Goal: Browse casually: Explore the website without a specific task or goal

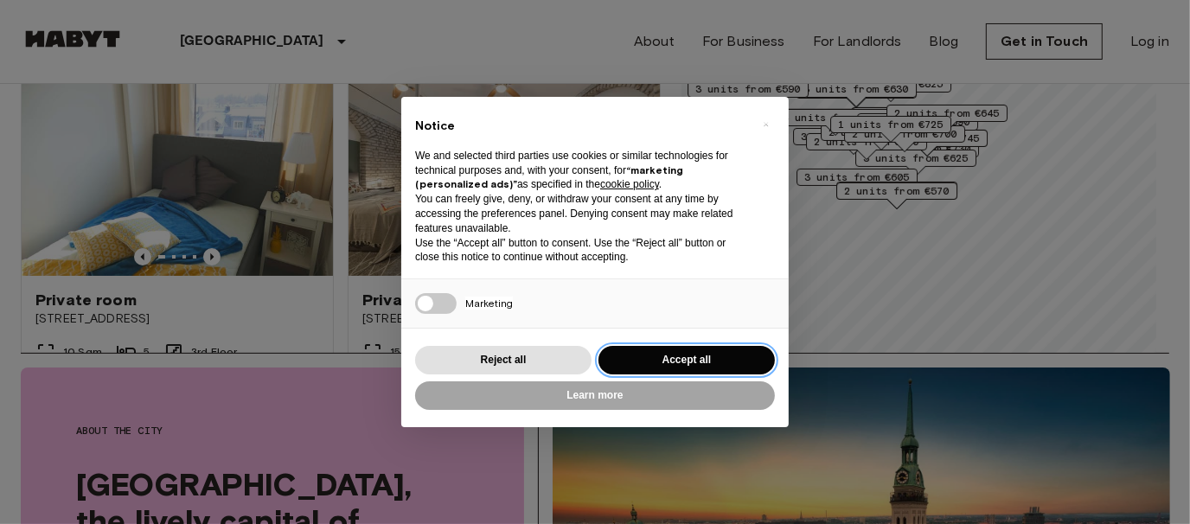
click at [737, 356] on button "Accept all" at bounding box center [686, 360] width 176 height 29
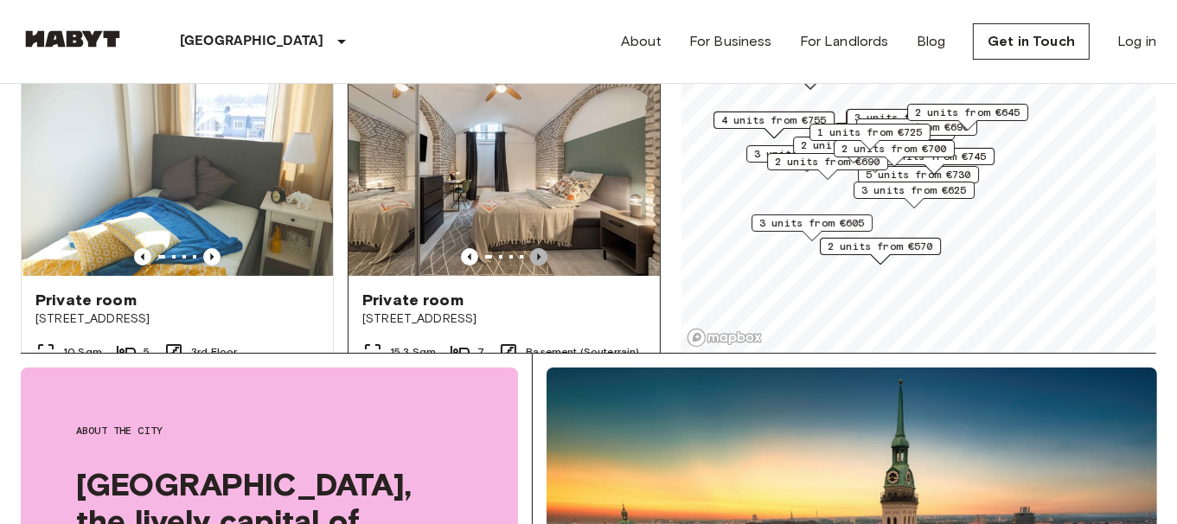
click at [537, 253] on icon "Previous image" at bounding box center [538, 256] width 3 height 7
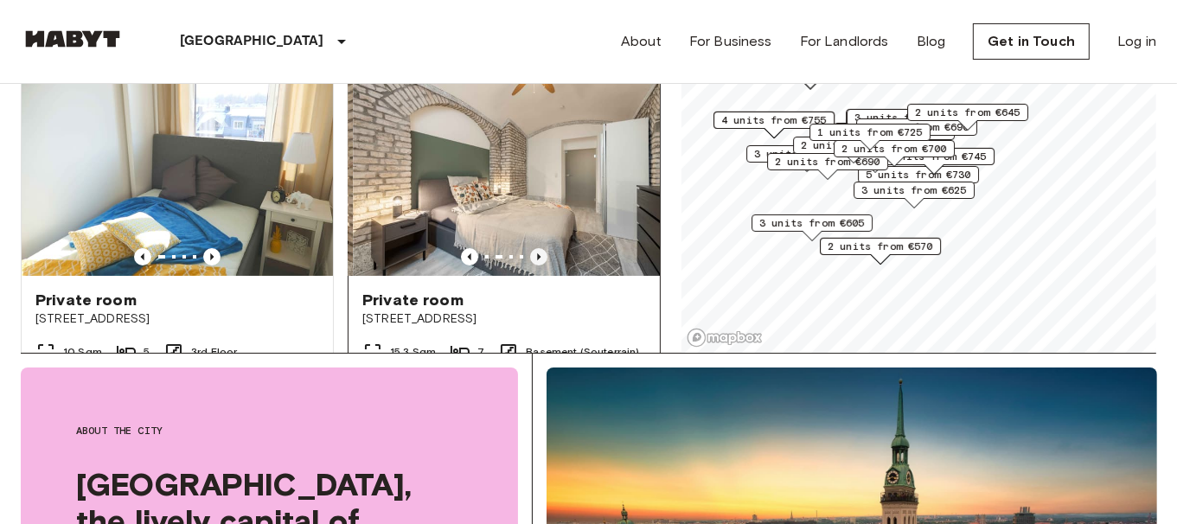
click at [537, 253] on icon "Previous image" at bounding box center [538, 256] width 3 height 7
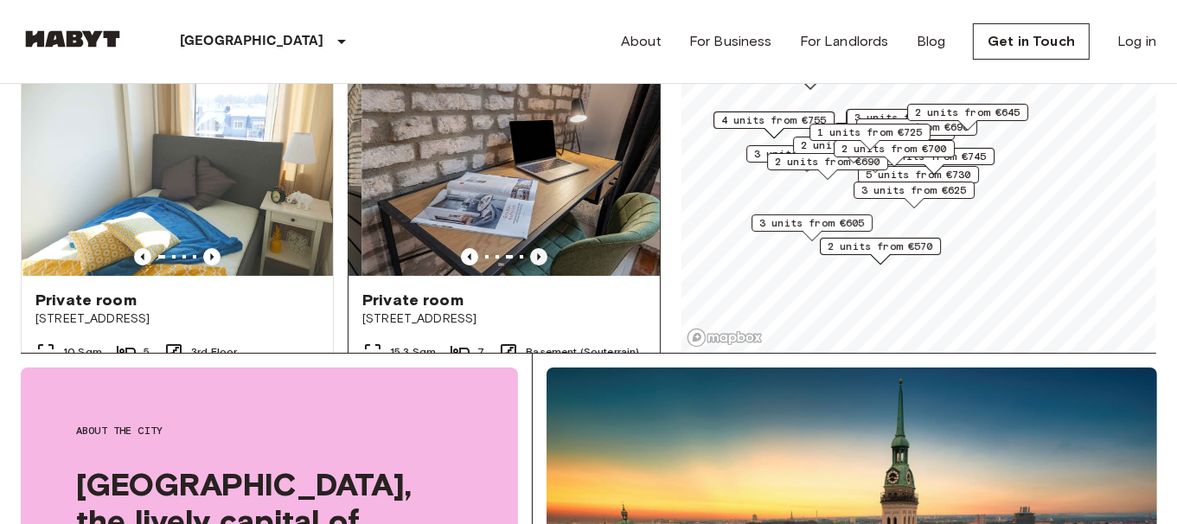
click at [537, 253] on icon "Previous image" at bounding box center [538, 256] width 3 height 7
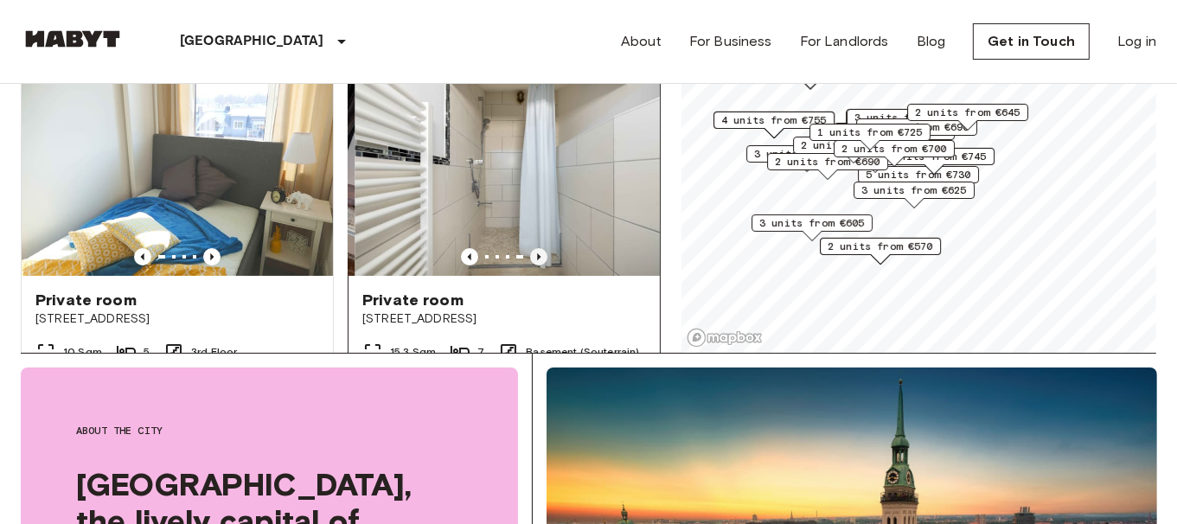
click at [537, 253] on icon "Previous image" at bounding box center [538, 256] width 3 height 7
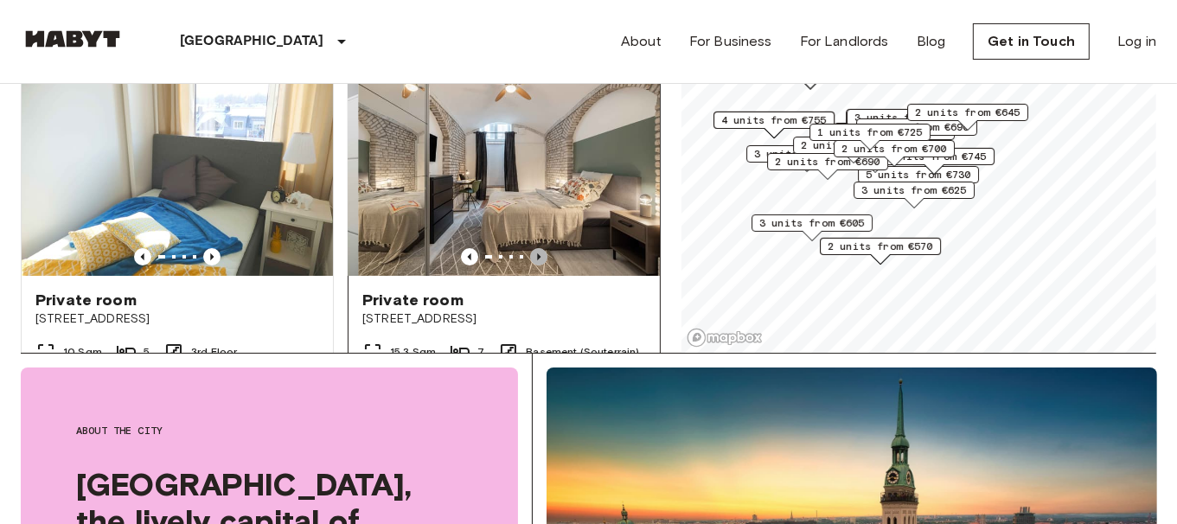
click at [537, 253] on icon "Previous image" at bounding box center [538, 256] width 3 height 7
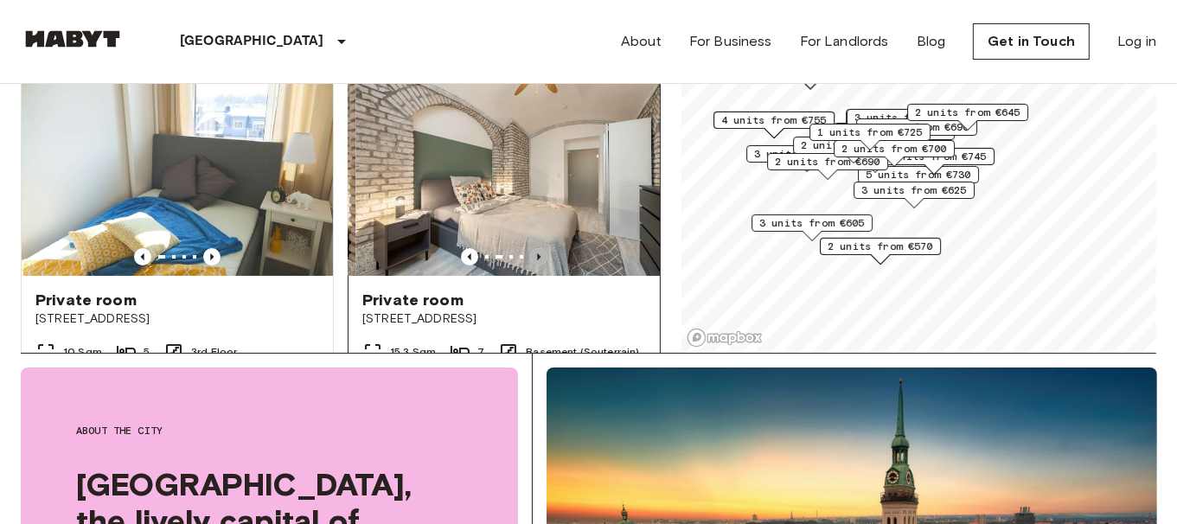
click at [537, 253] on icon "Previous image" at bounding box center [538, 256] width 3 height 7
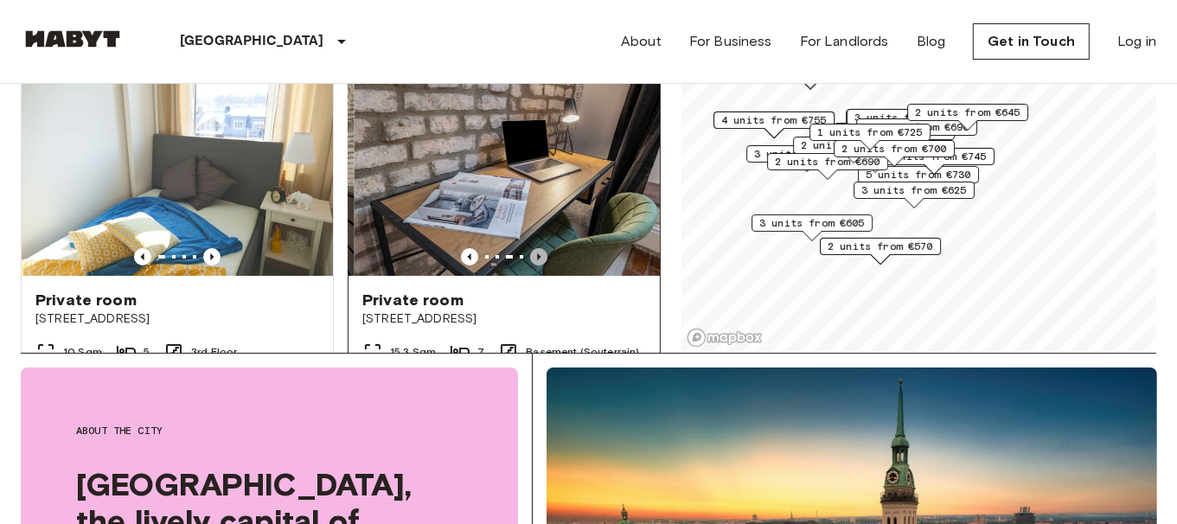
click at [537, 253] on icon "Previous image" at bounding box center [538, 256] width 3 height 7
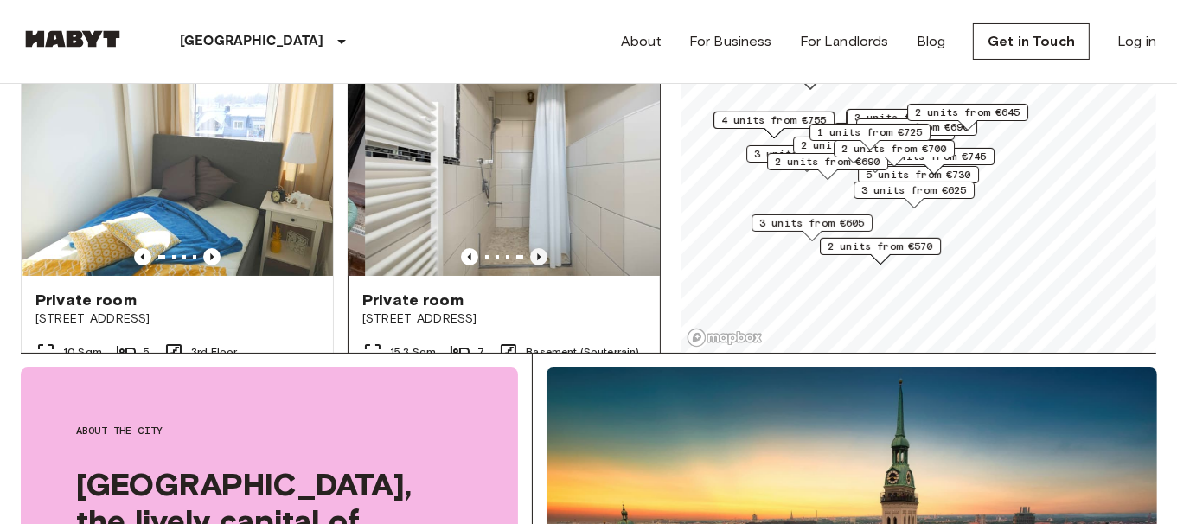
click at [537, 253] on icon "Previous image" at bounding box center [538, 256] width 3 height 7
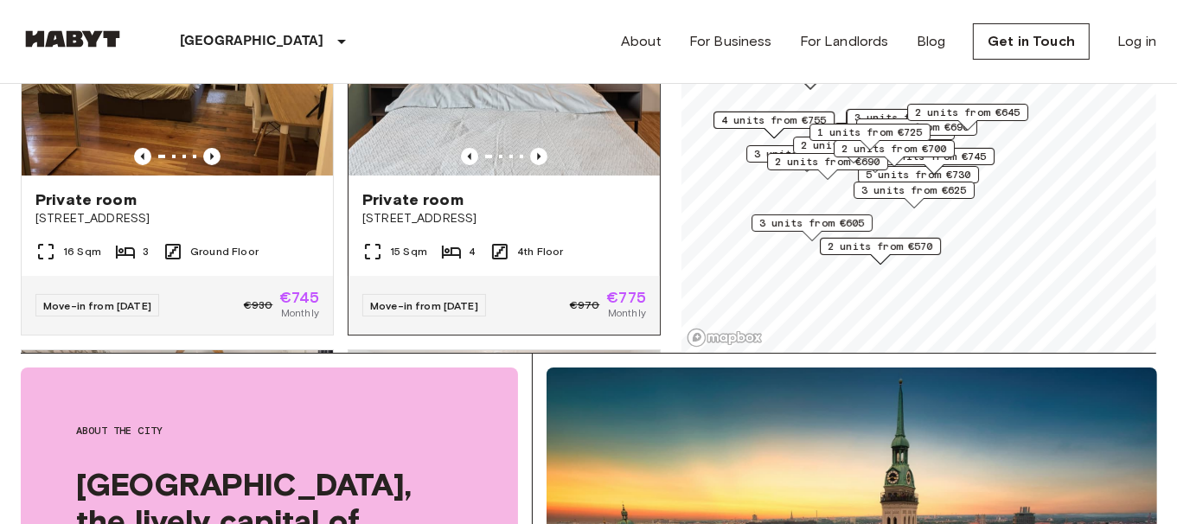
scroll to position [1038, 0]
